Goal: Find specific page/section: Find specific page/section

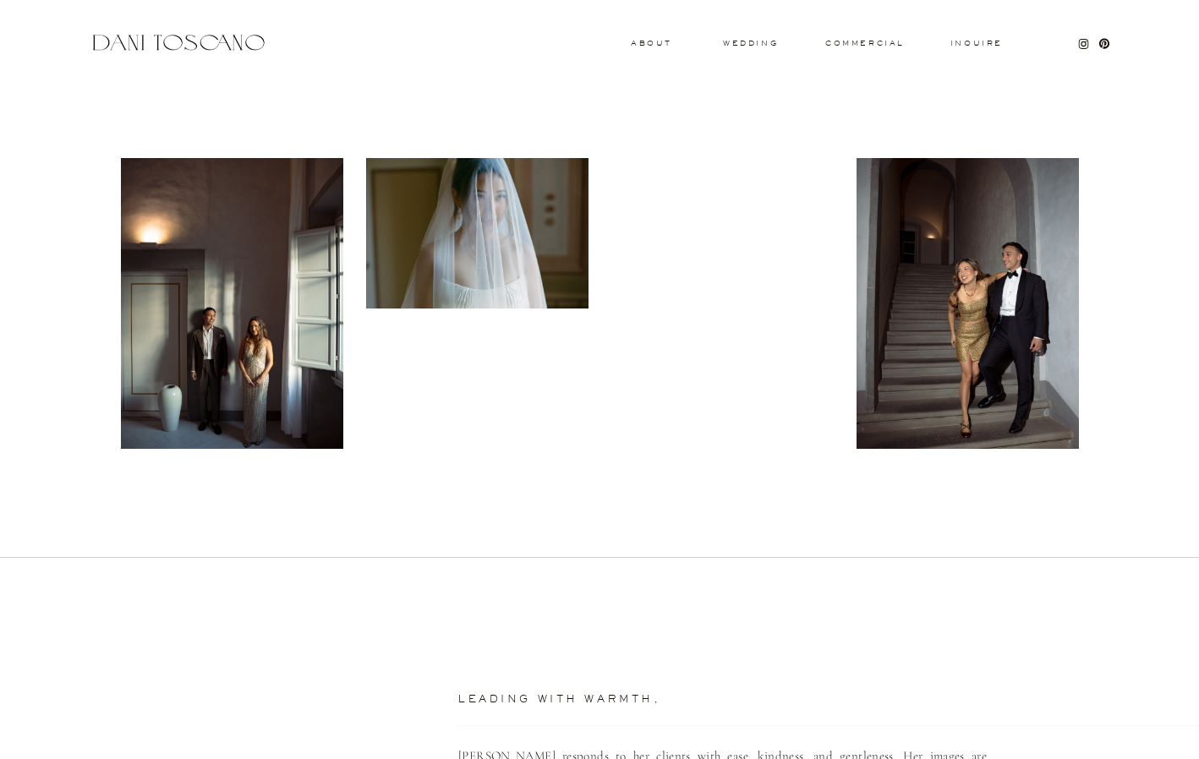
scroll to position [527, 0]
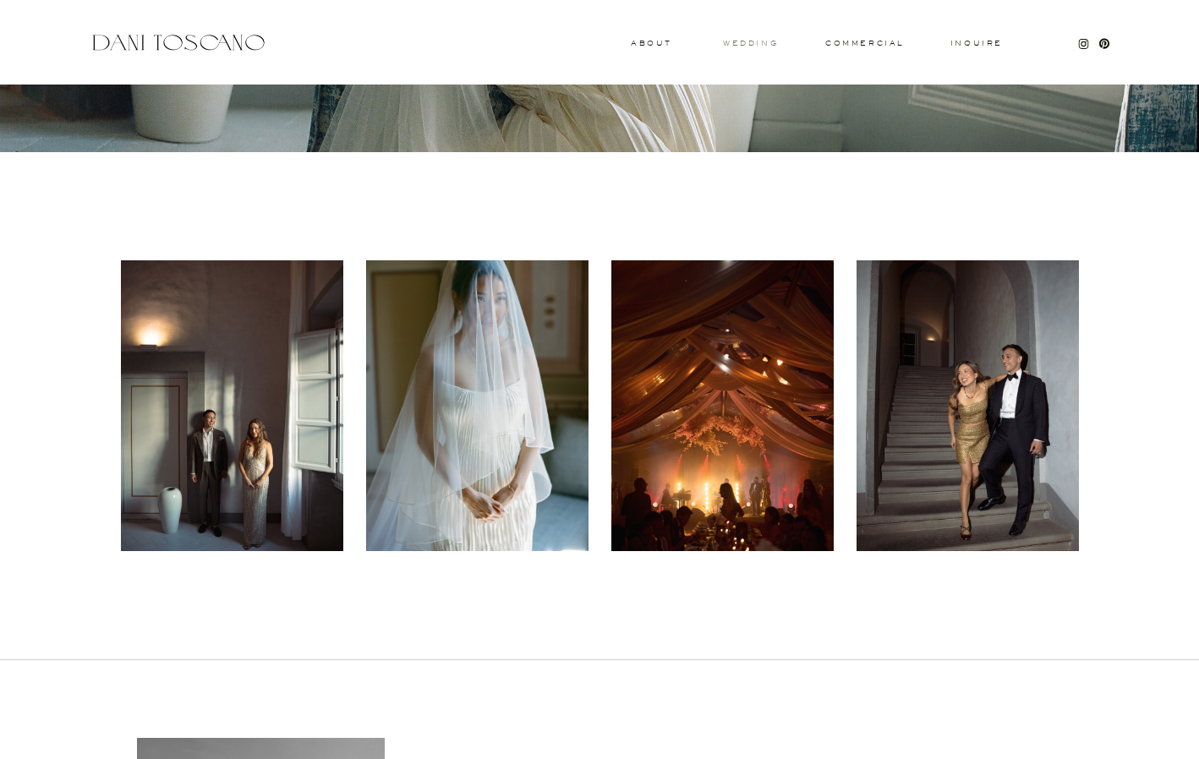
click at [756, 43] on h3 "wedding" at bounding box center [750, 43] width 55 height 6
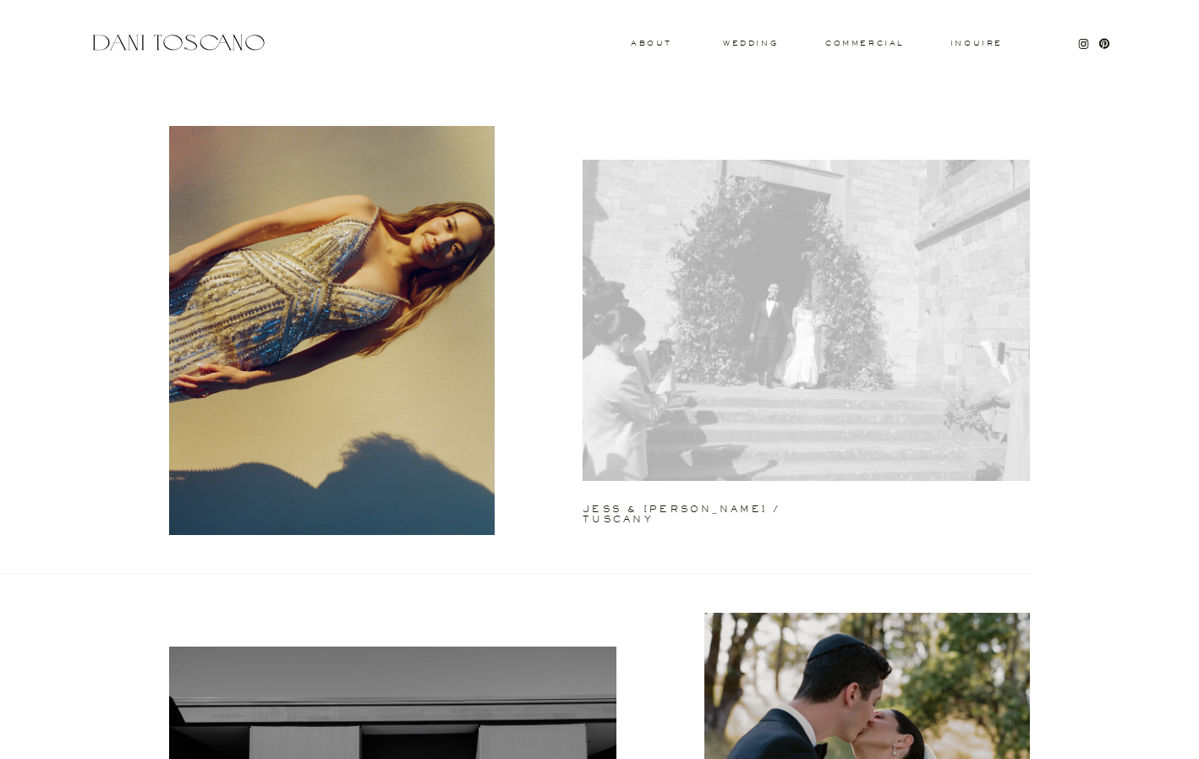
click at [838, 260] on div at bounding box center [806, 320] width 447 height 321
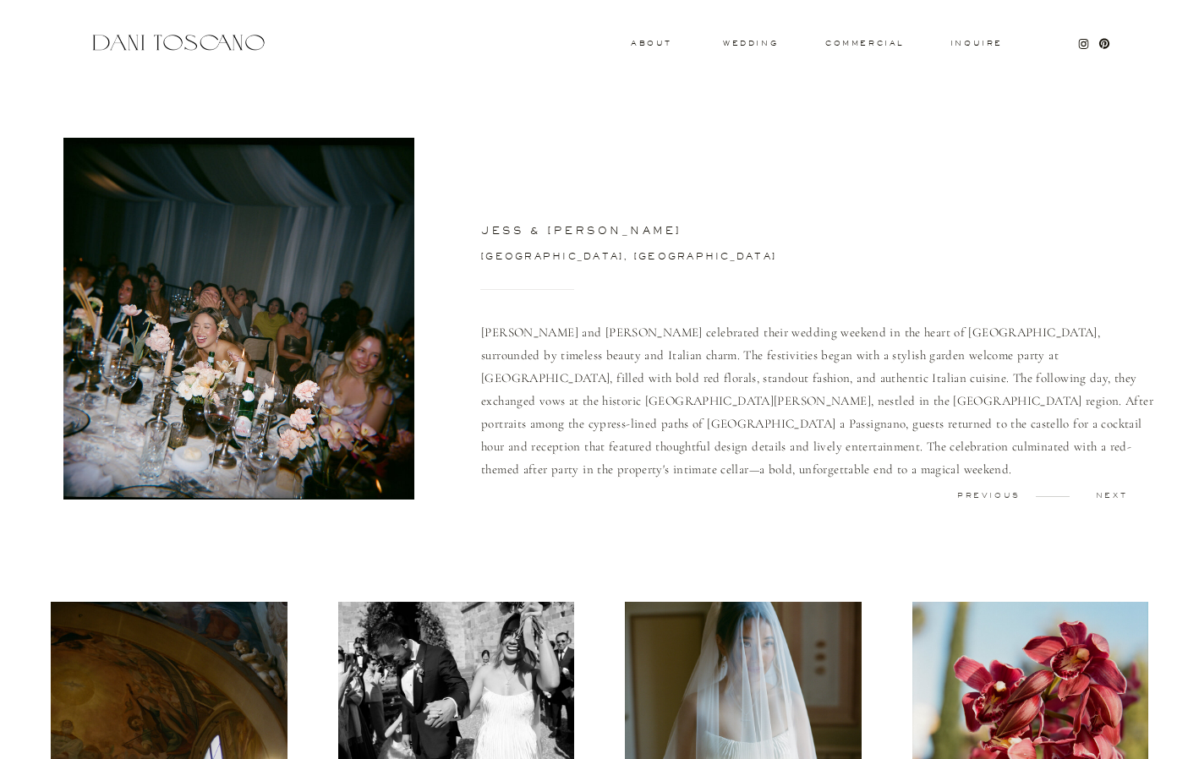
click at [1108, 495] on p "next" at bounding box center [1111, 496] width 84 height 8
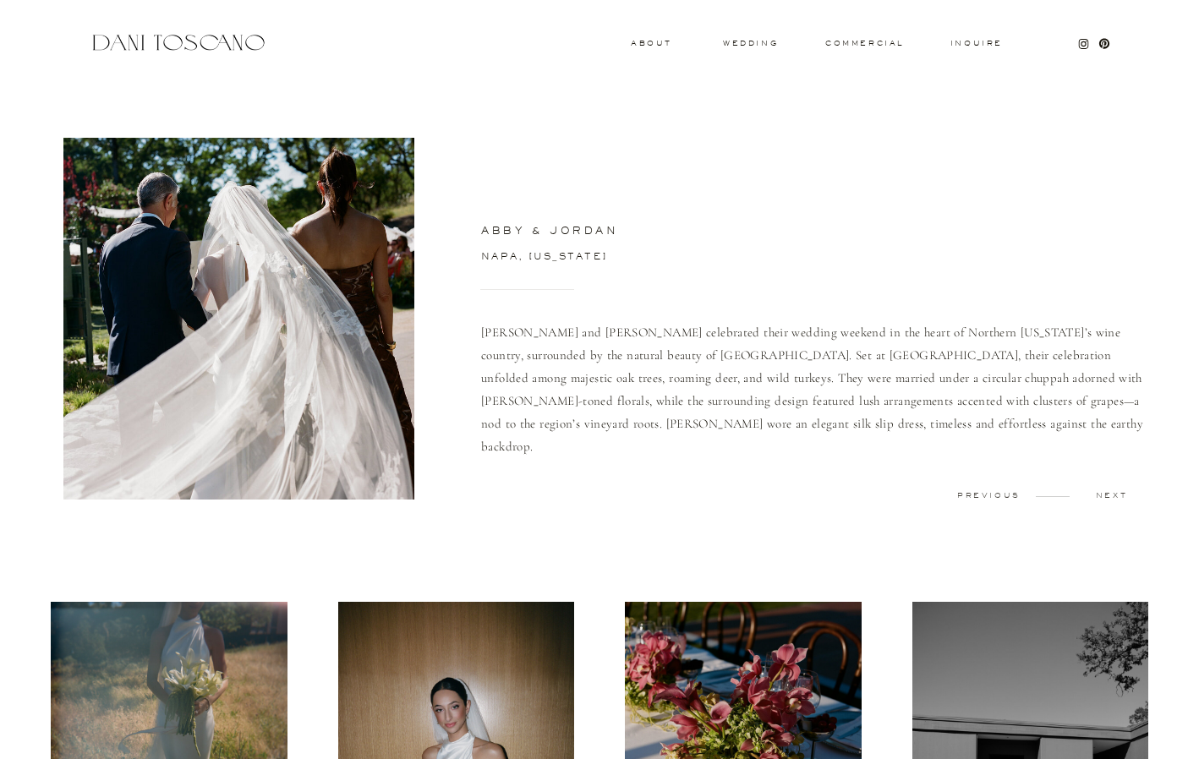
click at [1120, 492] on p "next" at bounding box center [1111, 496] width 84 height 8
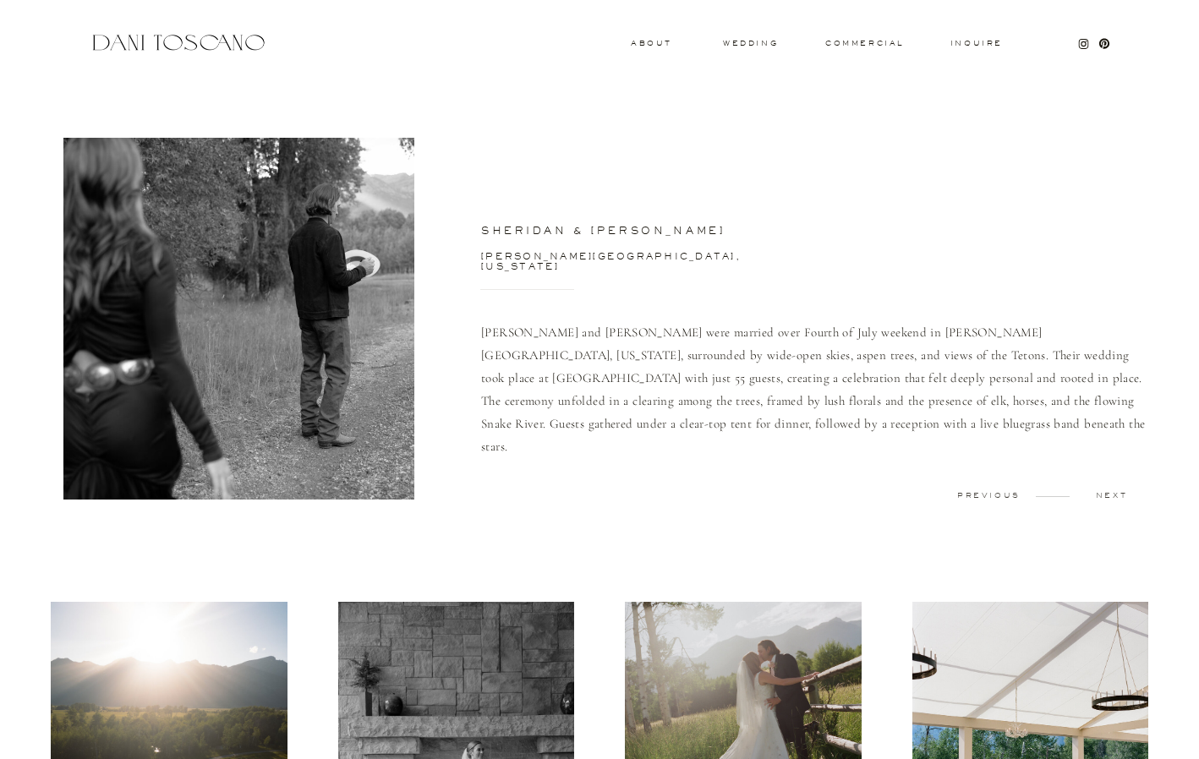
click at [1108, 492] on p "next" at bounding box center [1111, 496] width 84 height 8
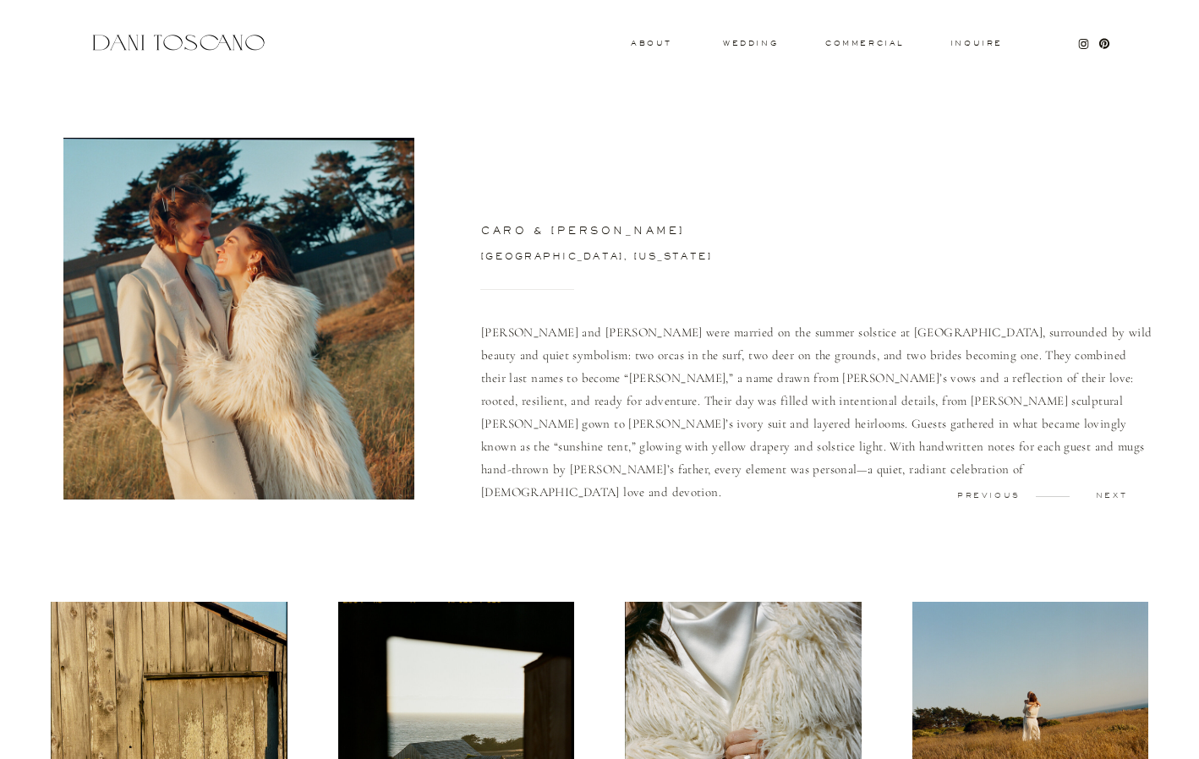
click at [1113, 496] on p "next" at bounding box center [1111, 496] width 84 height 8
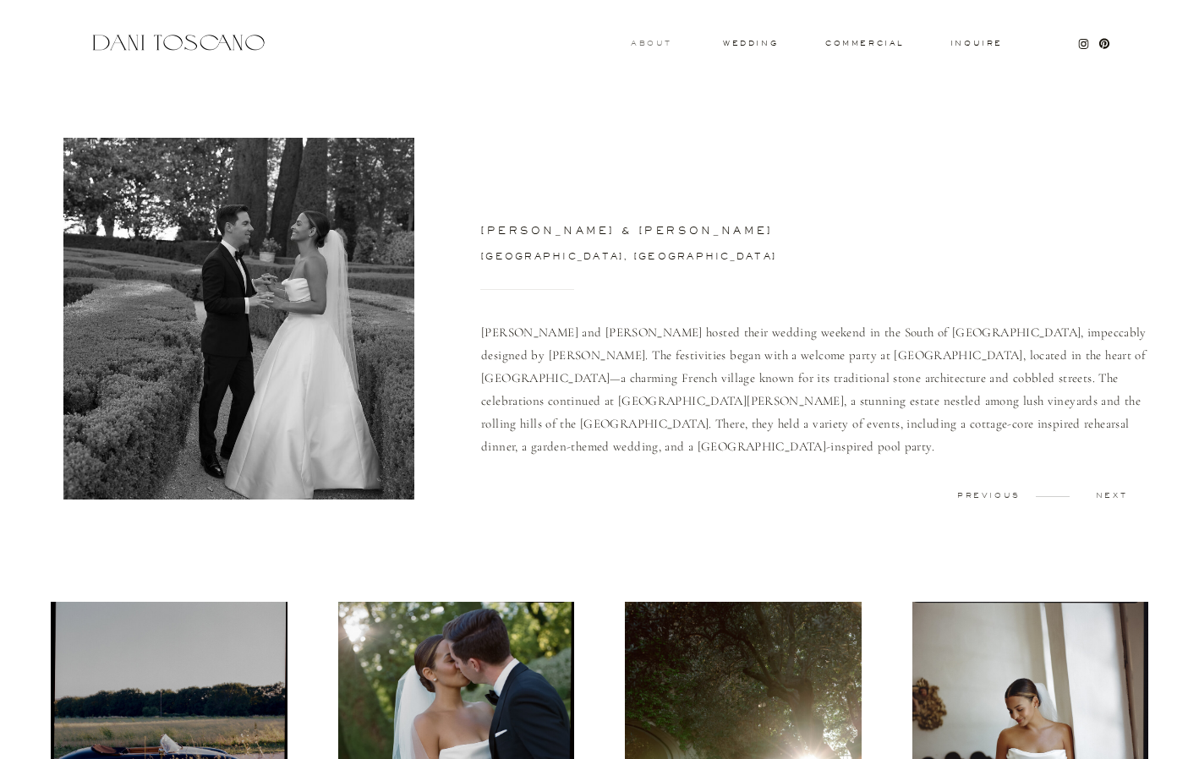
click at [650, 42] on h3 "About" at bounding box center [649, 43] width 37 height 6
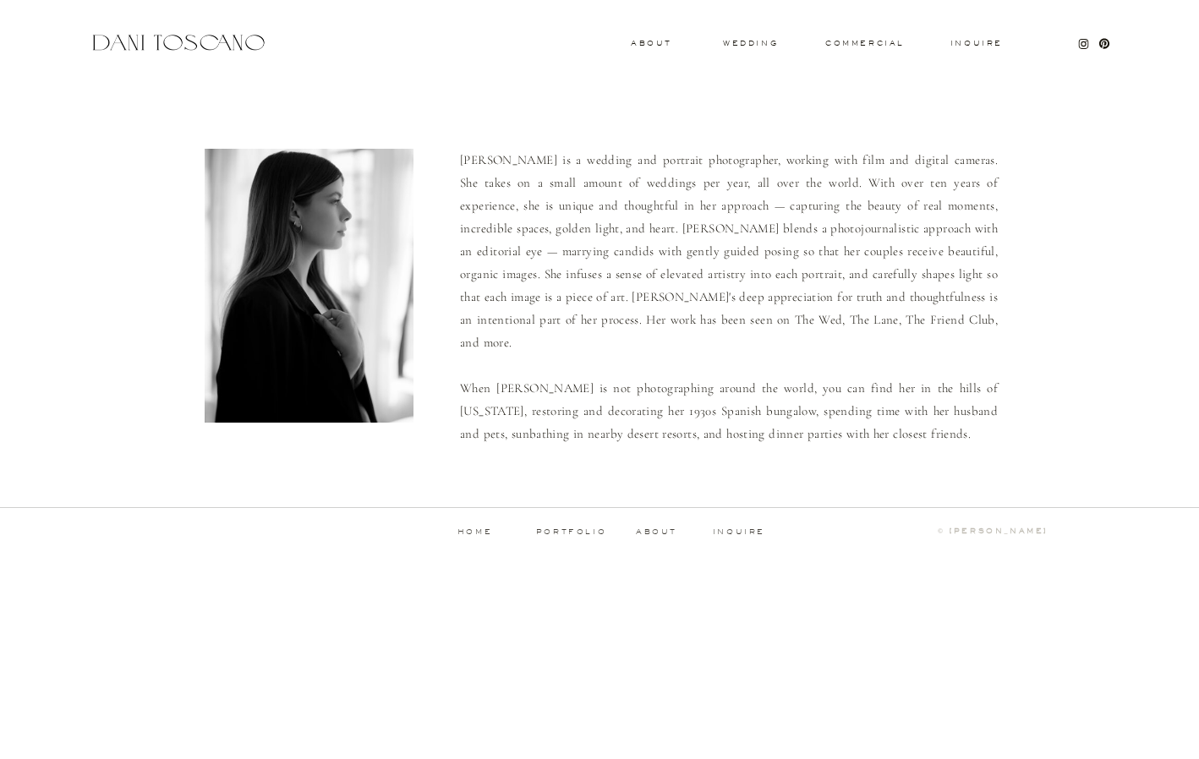
click at [744, 529] on p "inquire" at bounding box center [739, 532] width 54 height 8
